Goal: Information Seeking & Learning: Learn about a topic

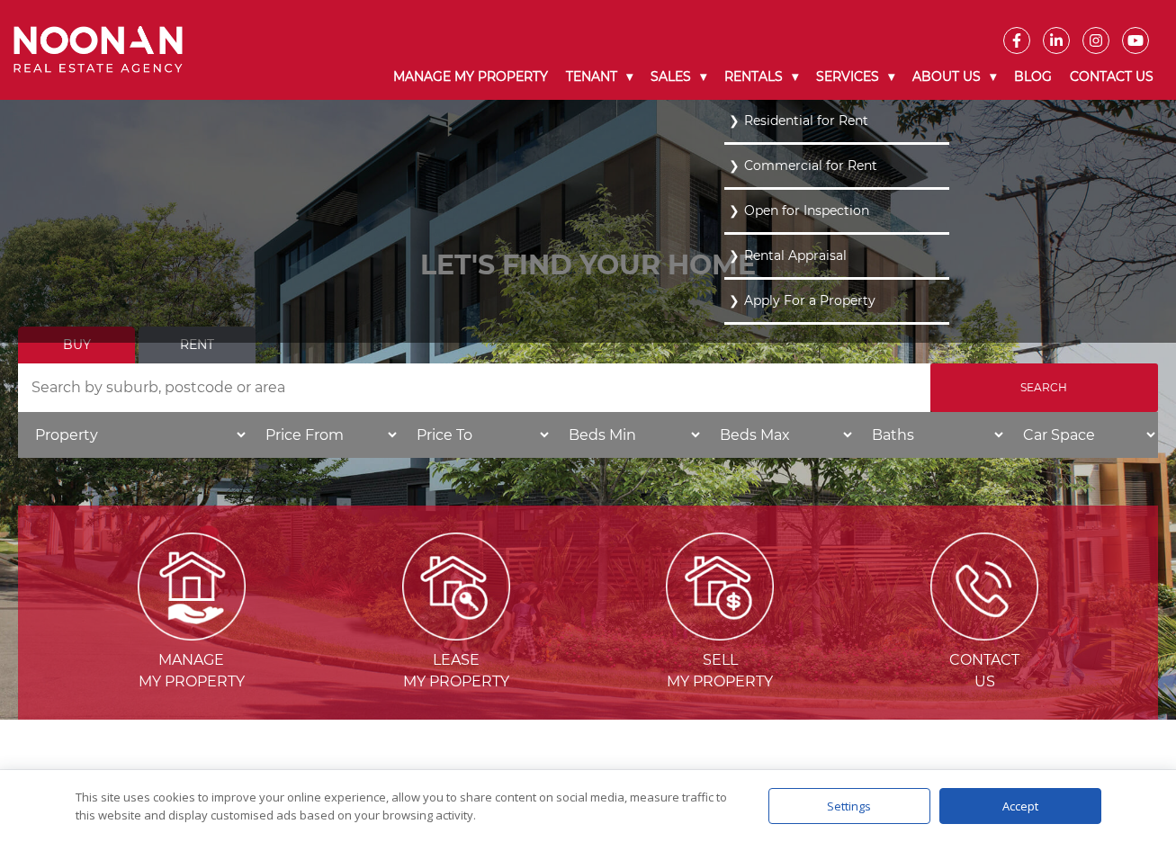
click at [747, 112] on link "Residential for Rent" at bounding box center [837, 121] width 216 height 24
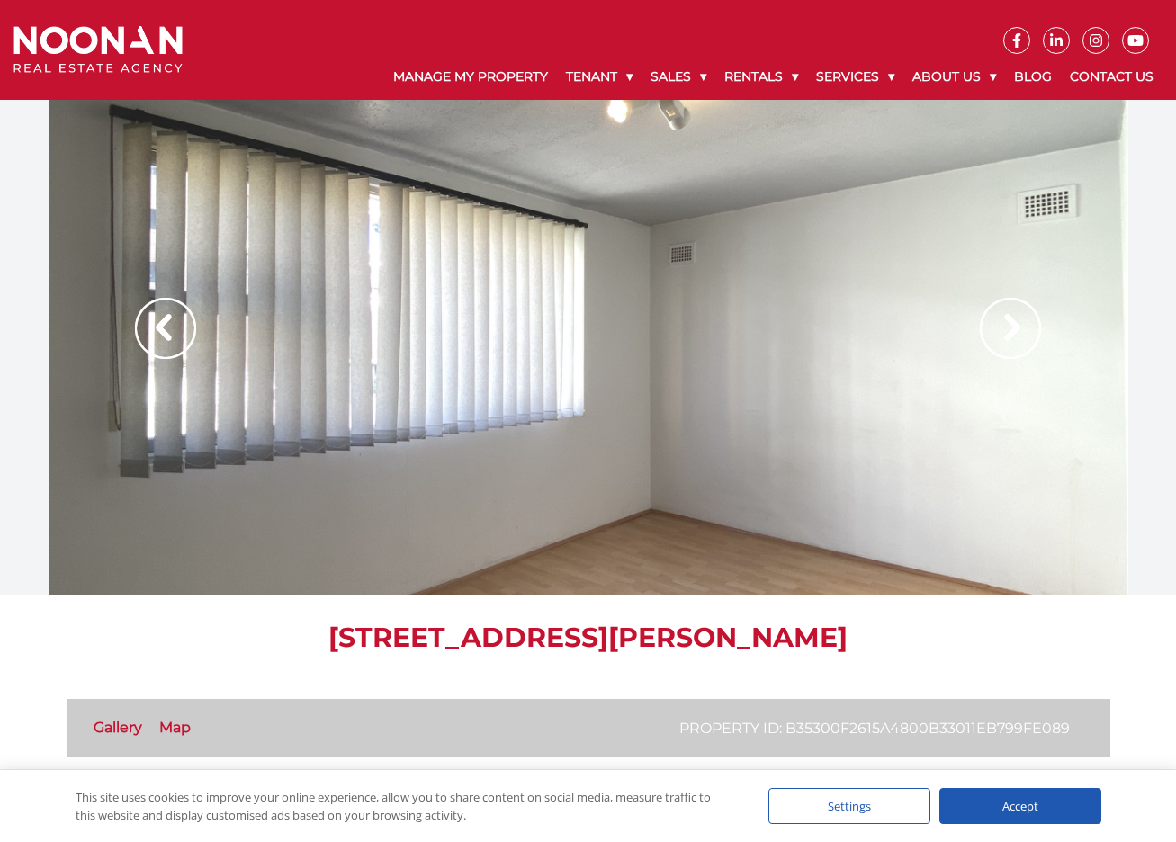
click at [129, 712] on ul "Property ID: b35300f2615a4800b33011eb799fe089 Gallery Map" at bounding box center [589, 728] width 1044 height 58
